Goal: Task Accomplishment & Management: Manage account settings

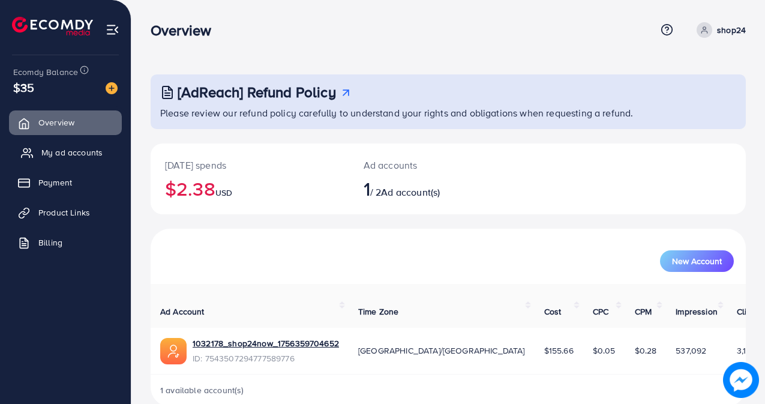
click at [53, 151] on span "My ad accounts" at bounding box center [71, 152] width 61 height 12
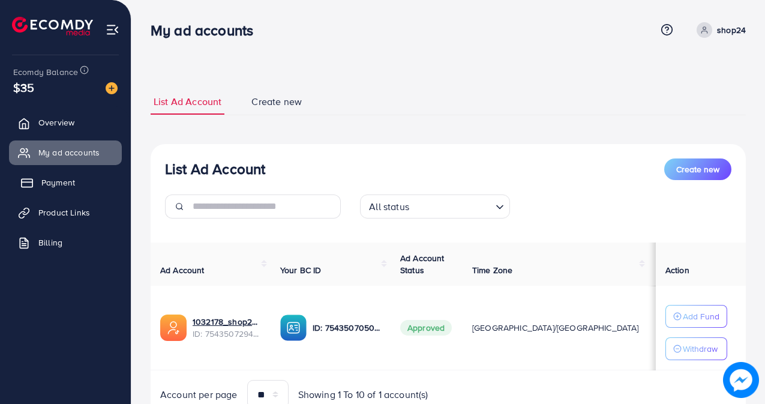
click at [59, 182] on span "Payment" at bounding box center [58, 182] width 34 height 12
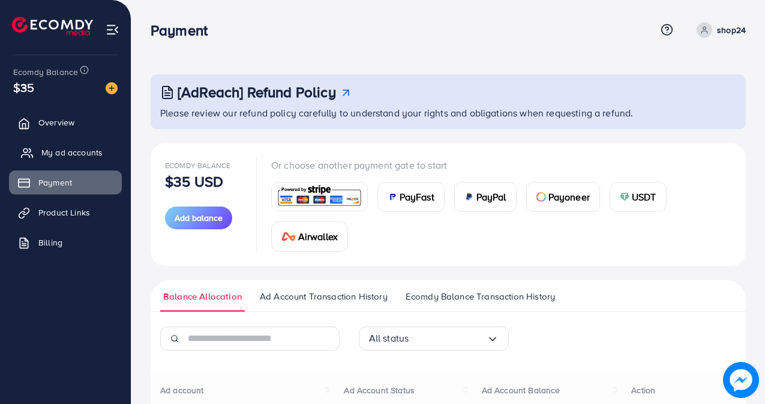
click at [72, 153] on span "My ad accounts" at bounding box center [71, 152] width 61 height 12
